Goal: Task Accomplishment & Management: Manage account settings

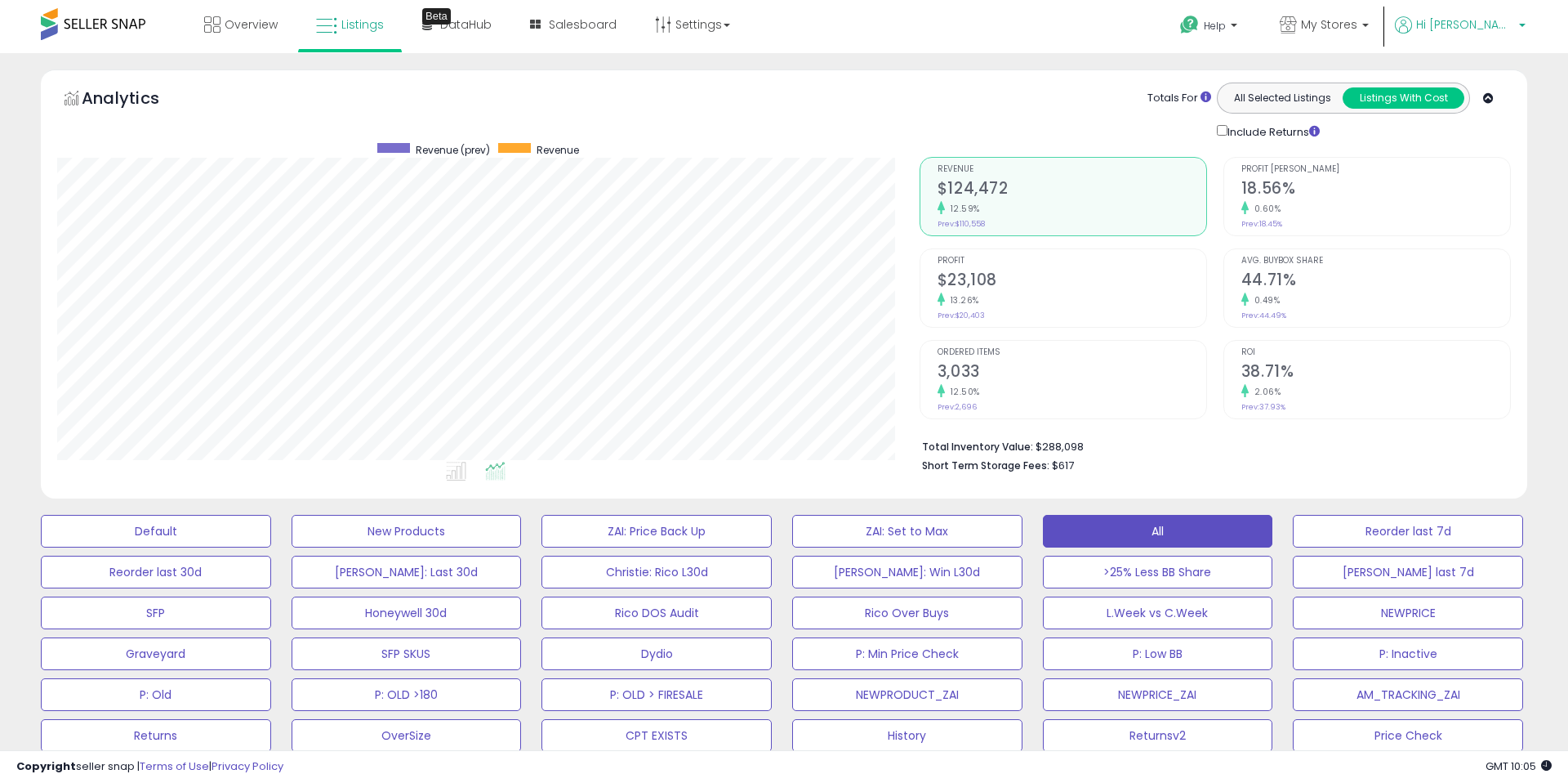
click at [1469, 23] on span "Hi [PERSON_NAME]" at bounding box center [1465, 23] width 98 height 16
click at [1467, 175] on link "Stop impersonating" at bounding box center [1457, 173] width 106 height 16
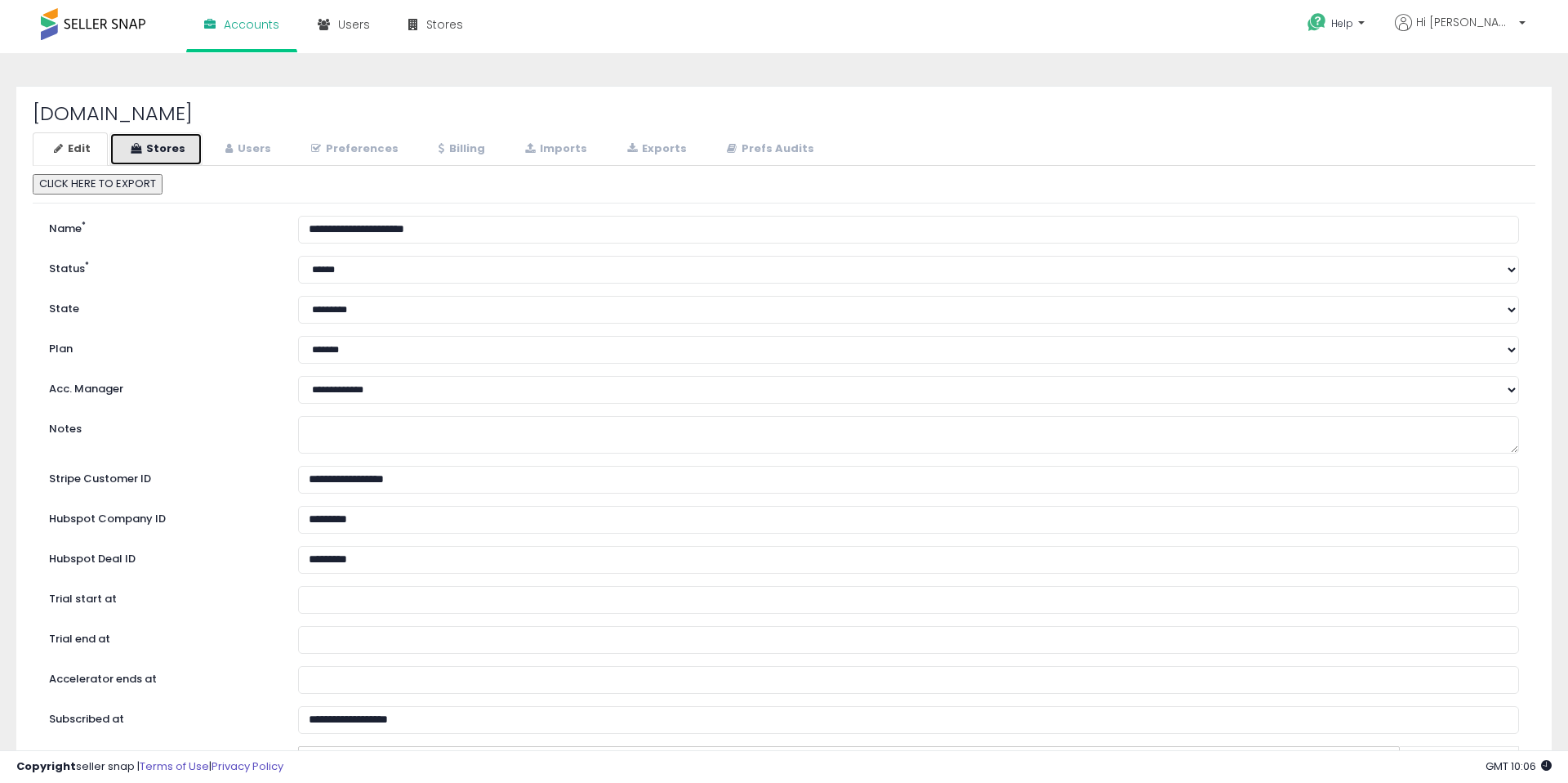
click at [165, 142] on link "Stores" at bounding box center [156, 149] width 93 height 34
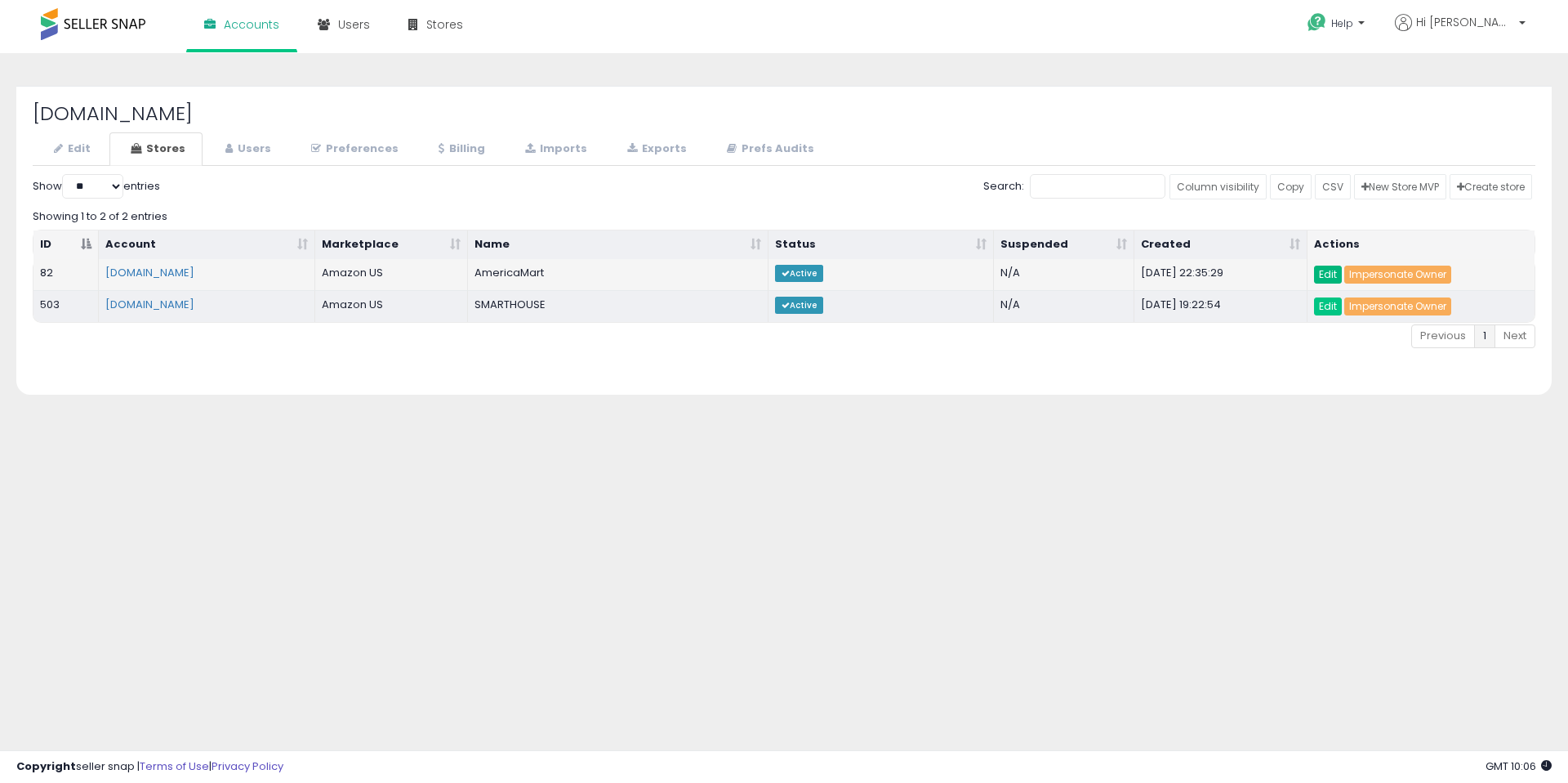
click at [1320, 273] on link "Edit" at bounding box center [1328, 274] width 28 height 18
